Goal: Task Accomplishment & Management: Manage account settings

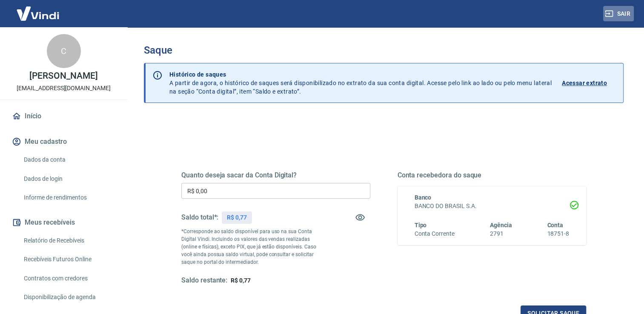
click at [618, 16] on button "Sair" at bounding box center [618, 14] width 31 height 16
